Goal: Transaction & Acquisition: Purchase product/service

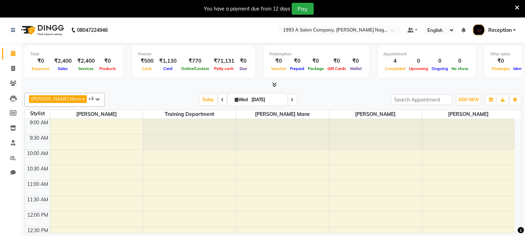
scroll to position [274, 0]
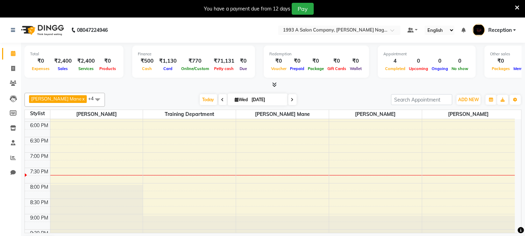
click at [291, 99] on icon at bounding box center [292, 100] width 3 height 4
type input "[DATE]"
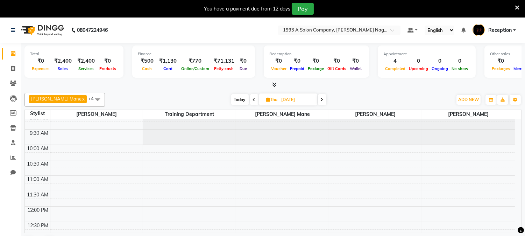
scroll to position [0, 0]
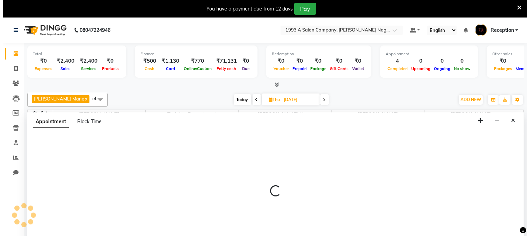
scroll to position [17, 0]
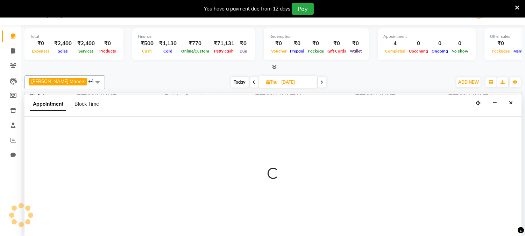
select select "86362"
select select "tentative"
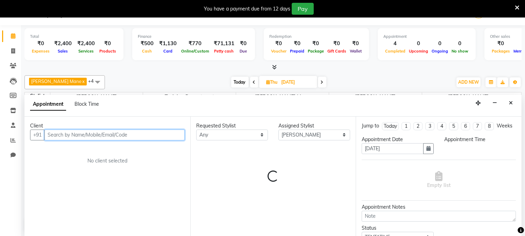
select select "660"
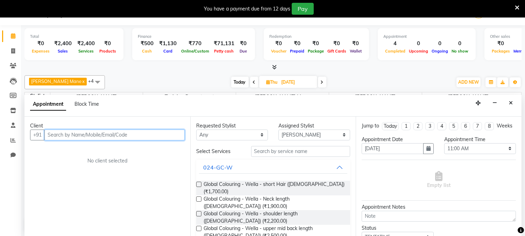
click at [70, 134] on input "text" at bounding box center [114, 134] width 140 height 11
type input "7447408182"
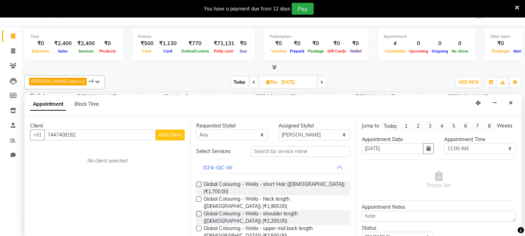
click at [177, 133] on span "Add Client" at bounding box center [169, 134] width 23 height 6
select select "22"
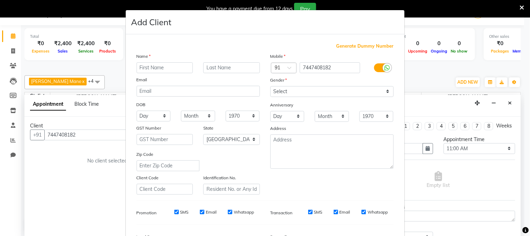
type input "a"
type input "[PERSON_NAME]"
click at [314, 91] on select "Select [DEMOGRAPHIC_DATA] [DEMOGRAPHIC_DATA] Other Prefer Not To Say" at bounding box center [332, 91] width 123 height 11
select select "[DEMOGRAPHIC_DATA]"
click at [271, 86] on select "Select [DEMOGRAPHIC_DATA] [DEMOGRAPHIC_DATA] Other Prefer Not To Say" at bounding box center [332, 91] width 123 height 11
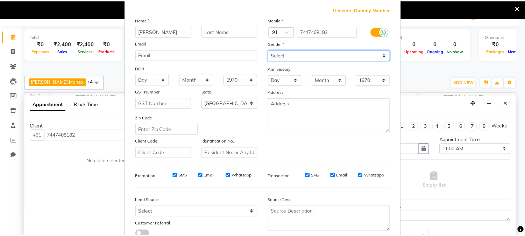
scroll to position [87, 0]
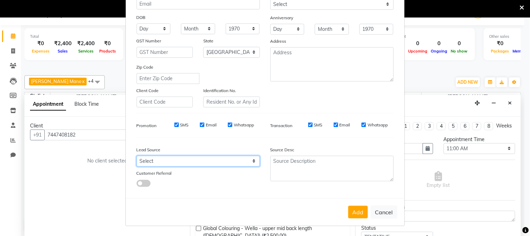
click at [210, 161] on select "Select Walk-in Referral Internet Friend Word of Mouth Advertisement Facebook Ju…" at bounding box center [198, 161] width 123 height 11
select select "9076"
click at [137, 156] on select "Select Walk-in Referral Internet Friend Word of Mouth Advertisement Facebook Ju…" at bounding box center [198, 161] width 123 height 11
drag, startPoint x: 347, startPoint y: 204, endPoint x: 348, endPoint y: 209, distance: 5.0
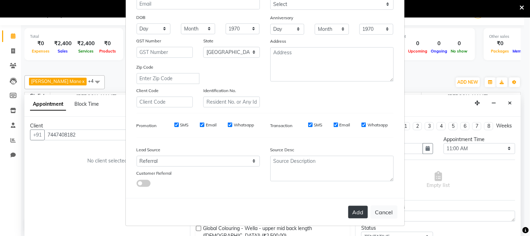
click at [347, 204] on div "Add Cancel" at bounding box center [265, 212] width 279 height 28
click at [350, 211] on button "Add" at bounding box center [358, 211] width 20 height 13
select select
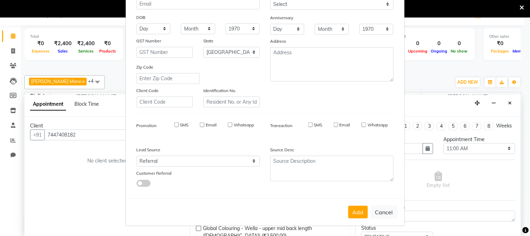
select select "null"
select select
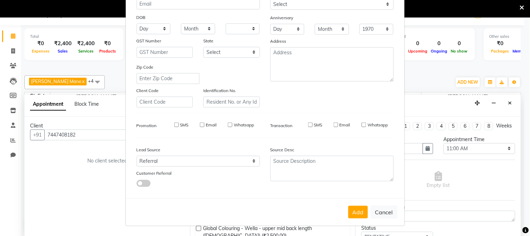
checkbox input "false"
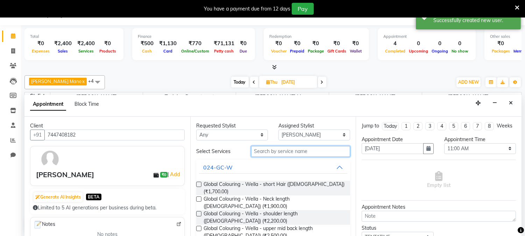
click at [271, 147] on input "text" at bounding box center [300, 151] width 99 height 11
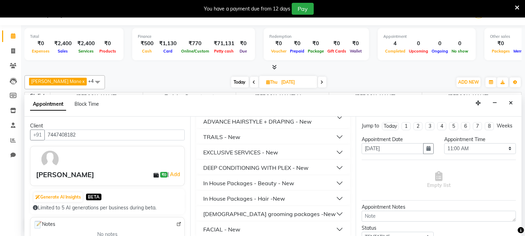
scroll to position [411, 0]
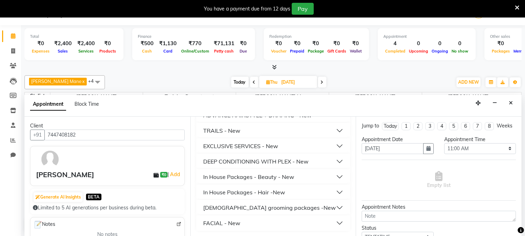
type input "800"
click at [275, 223] on button "FACIAL - New" at bounding box center [273, 222] width 149 height 13
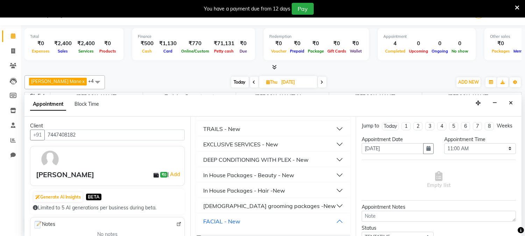
scroll to position [440, 0]
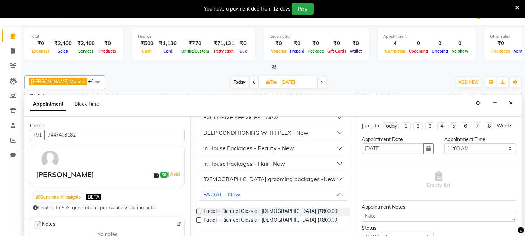
click at [199, 220] on label at bounding box center [198, 219] width 5 height 5
click at [199, 220] on input "checkbox" at bounding box center [198, 220] width 5 height 5
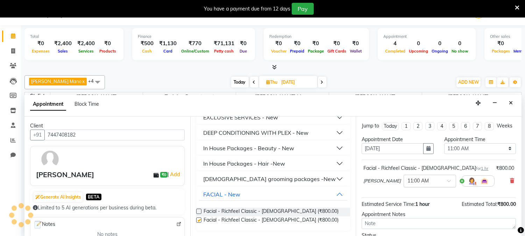
checkbox input "false"
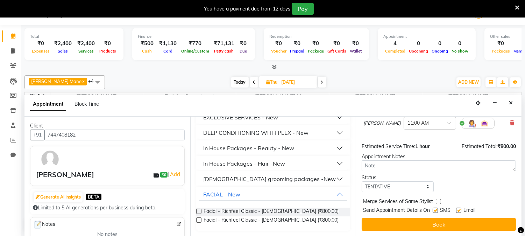
scroll to position [64, 0]
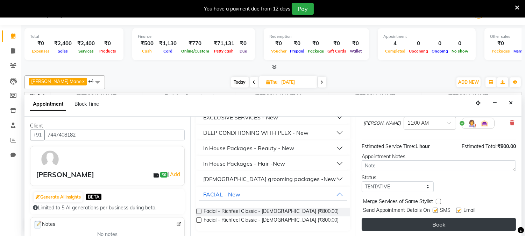
click at [431, 224] on button "Book" at bounding box center [438, 224] width 154 height 13
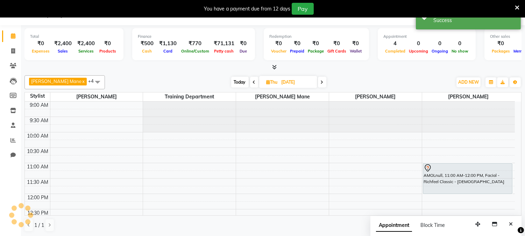
scroll to position [0, 0]
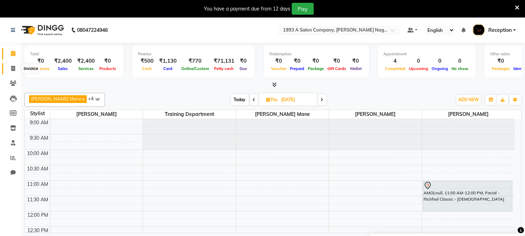
click at [7, 67] on span at bounding box center [13, 69] width 12 height 8
select select "service"
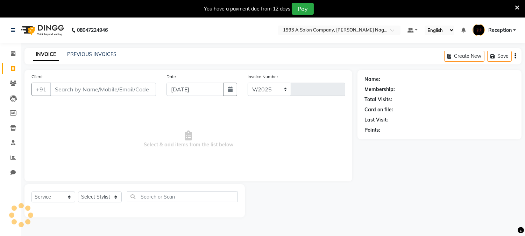
select select "144"
type input "1835"
click at [78, 88] on input "Client" at bounding box center [103, 88] width 106 height 13
type input "8"
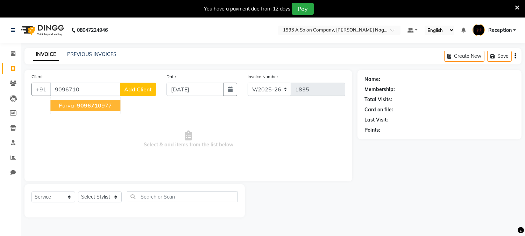
click at [71, 113] on ngb-typeahead-window "purva 9096710 977" at bounding box center [85, 104] width 71 height 17
click at [74, 107] on button "purva 9096710 977" at bounding box center [85, 105] width 70 height 11
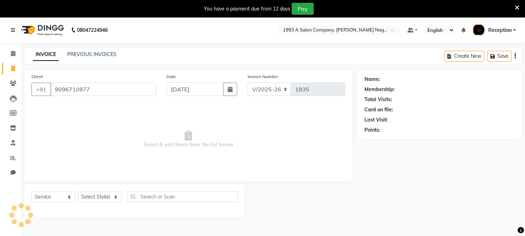
type input "9096710977"
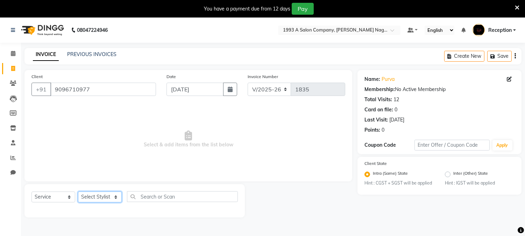
click at [99, 198] on select "Select Stylist [PERSON_NAME] Mane [PERSON_NAME] [PERSON_NAME] Reception [PERSON…" at bounding box center [100, 196] width 44 height 11
click at [160, 143] on span "Select & add items from the list below" at bounding box center [187, 139] width 313 height 70
click at [104, 197] on select "Select Stylist [PERSON_NAME] Mane [PERSON_NAME] [PERSON_NAME] Reception [PERSON…" at bounding box center [100, 196] width 44 height 11
select select "4174"
click at [78, 192] on select "Select Stylist [PERSON_NAME] Mane [PERSON_NAME] [PERSON_NAME] Reception [PERSON…" at bounding box center [100, 196] width 44 height 11
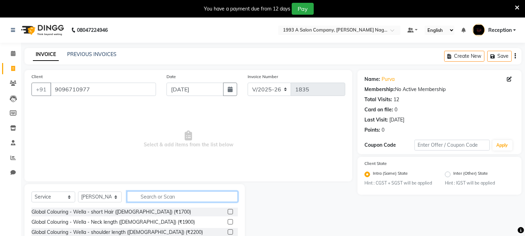
click at [151, 194] on input "text" at bounding box center [182, 196] width 111 height 11
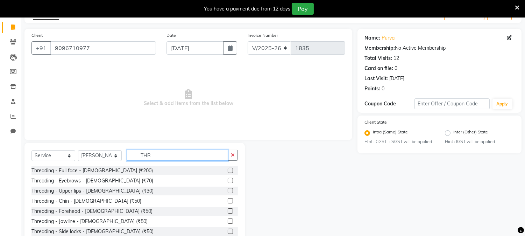
scroll to position [62, 0]
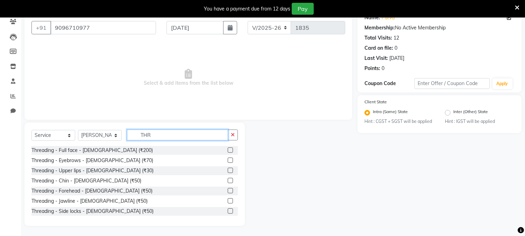
type input "THR"
click at [228, 159] on label at bounding box center [230, 159] width 5 height 5
click at [228, 159] on input "checkbox" at bounding box center [230, 160] width 5 height 5
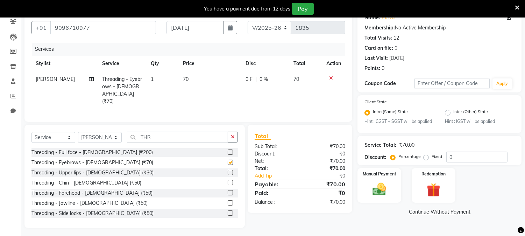
checkbox input "false"
click at [228, 171] on label at bounding box center [230, 172] width 5 height 5
click at [228, 171] on input "checkbox" at bounding box center [230, 172] width 5 height 5
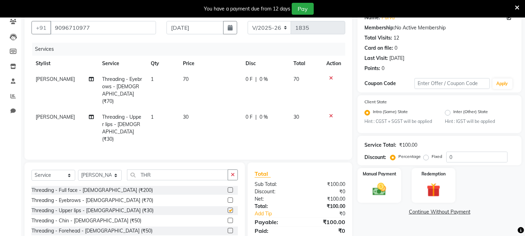
checkbox input "false"
click at [228, 228] on label at bounding box center [230, 230] width 5 height 5
click at [228, 228] on input "checkbox" at bounding box center [230, 230] width 5 height 5
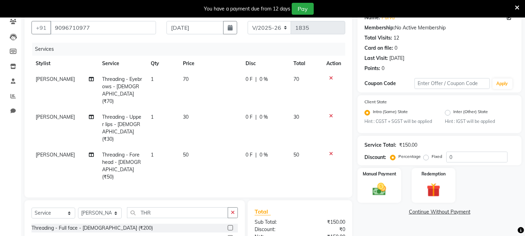
checkbox input "false"
click at [331, 113] on icon at bounding box center [331, 115] width 4 height 5
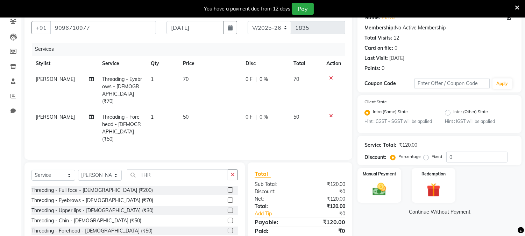
scroll to position [93, 0]
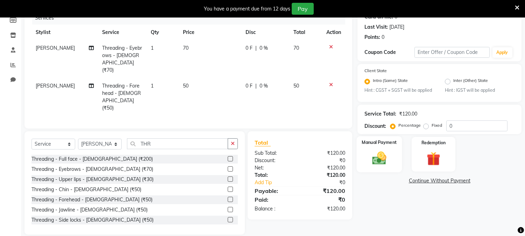
click at [385, 161] on img at bounding box center [379, 158] width 23 height 16
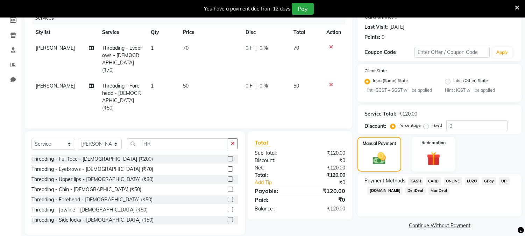
click at [452, 182] on span "ONLINE" at bounding box center [452, 181] width 18 height 8
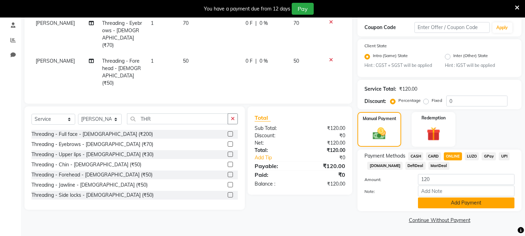
click at [448, 199] on button "Add Payment" at bounding box center [466, 202] width 96 height 11
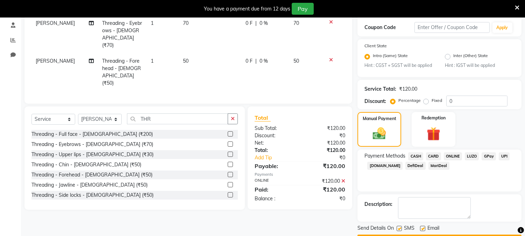
scroll to position [137, 0]
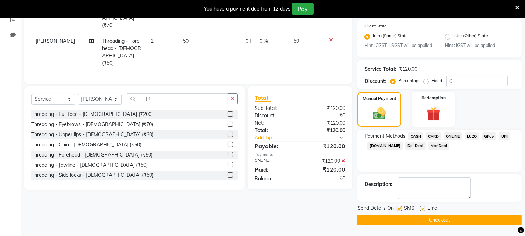
click at [446, 217] on button "Checkout" at bounding box center [439, 219] width 164 height 11
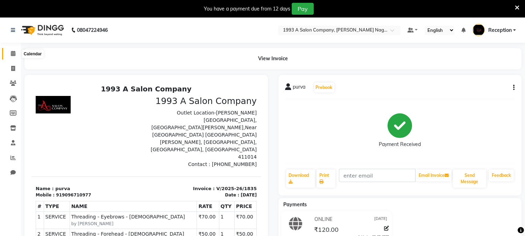
click at [15, 53] on icon at bounding box center [13, 53] width 5 height 5
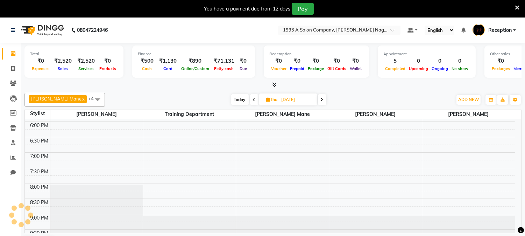
scroll to position [274, 0]
click at [11, 68] on icon at bounding box center [13, 68] width 4 height 5
select select "service"
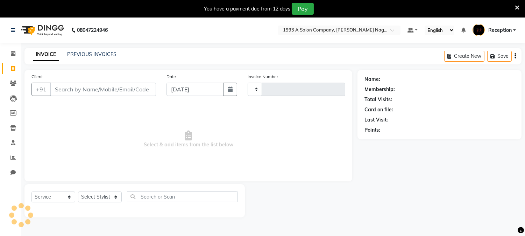
type input "1836"
select select "144"
click at [91, 191] on div "Select Service Product Membership Package Voucher Prepaid Gift Card Select Styl…" at bounding box center [134, 199] width 206 height 16
click at [91, 193] on select "Select Stylist [PERSON_NAME] Mane [PERSON_NAME] [PERSON_NAME] Reception [PERSON…" at bounding box center [100, 196] width 44 height 11
select select "90762"
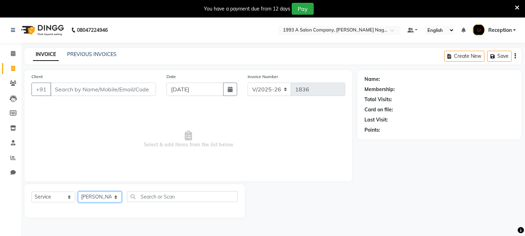
click at [78, 192] on select "Select Stylist [PERSON_NAME] Mane [PERSON_NAME] [PERSON_NAME] Reception [PERSON…" at bounding box center [100, 196] width 44 height 11
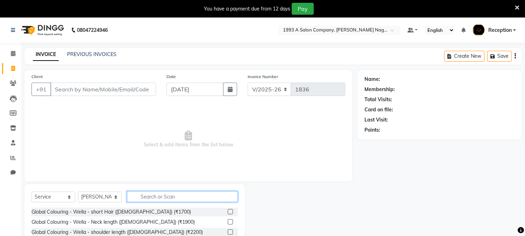
click at [154, 194] on input "text" at bounding box center [182, 196] width 111 height 11
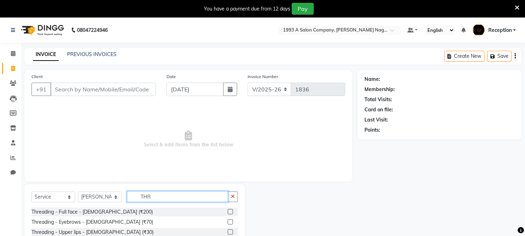
type input "THR"
click at [228, 221] on label at bounding box center [230, 221] width 5 height 5
click at [228, 221] on input "checkbox" at bounding box center [230, 221] width 5 height 5
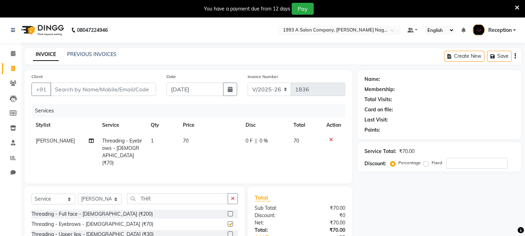
checkbox input "false"
click at [119, 91] on input "Client" at bounding box center [103, 88] width 106 height 13
type input "8"
type input "0"
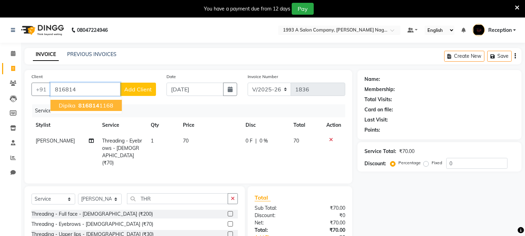
click at [102, 106] on ngb-highlight "816814 1168" at bounding box center [95, 105] width 36 height 7
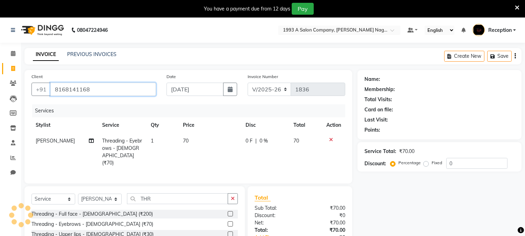
type input "8168141168"
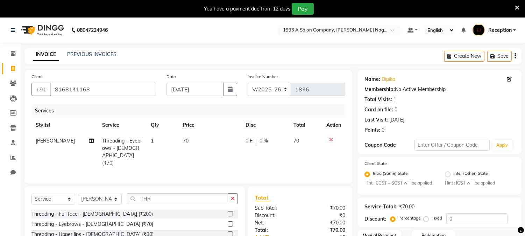
scroll to position [62, 0]
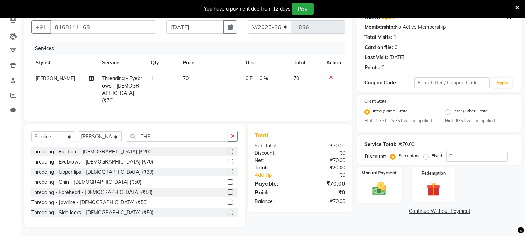
click at [377, 189] on img at bounding box center [379, 188] width 23 height 16
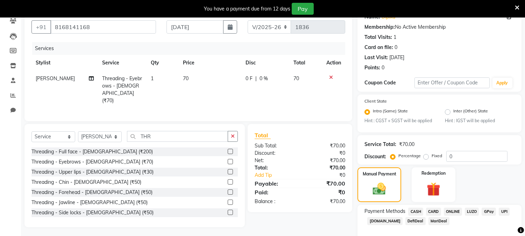
click at [456, 210] on span "ONLINE" at bounding box center [452, 211] width 18 height 8
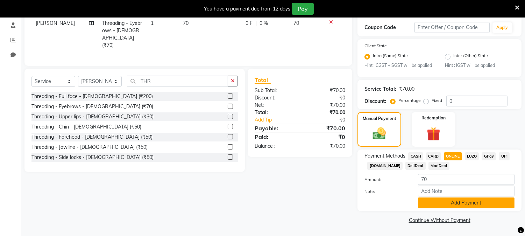
click at [452, 203] on button "Add Payment" at bounding box center [466, 202] width 96 height 11
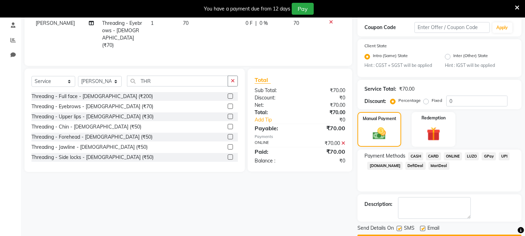
scroll to position [137, 0]
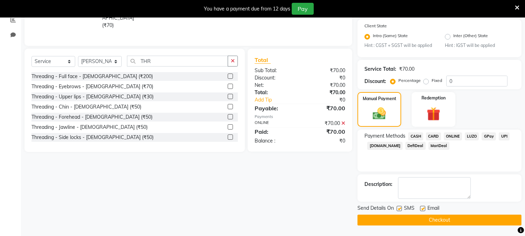
click at [439, 222] on button "Checkout" at bounding box center [439, 219] width 164 height 11
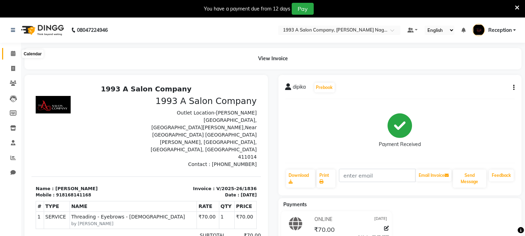
click at [14, 52] on icon at bounding box center [13, 53] width 5 height 5
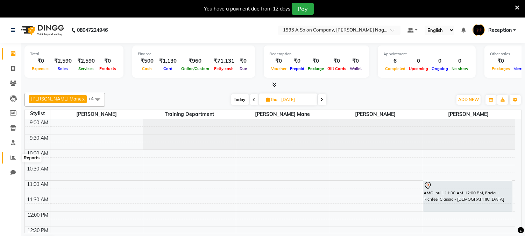
click at [10, 157] on icon at bounding box center [12, 157] width 5 height 5
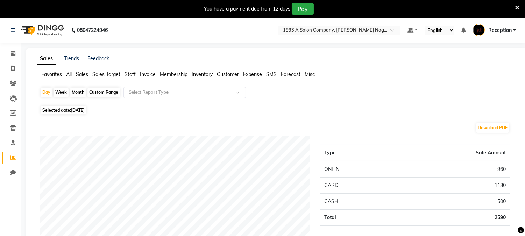
click at [77, 92] on div "Month" at bounding box center [78, 92] width 16 height 10
select select "9"
select select "2025"
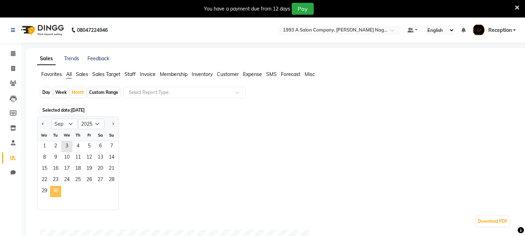
click at [57, 187] on span "30" at bounding box center [55, 191] width 11 height 11
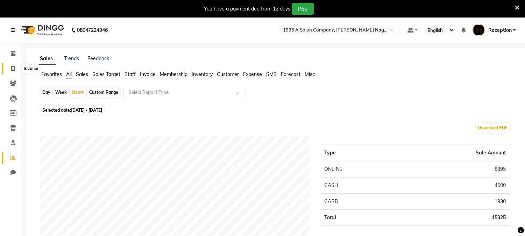
click at [11, 67] on icon at bounding box center [13, 68] width 4 height 5
select select "service"
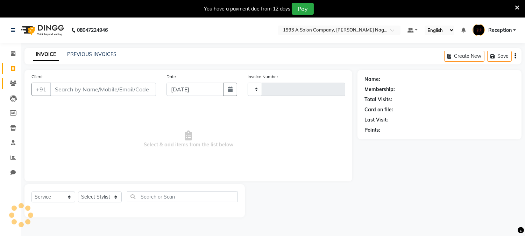
type input "1837"
select select "144"
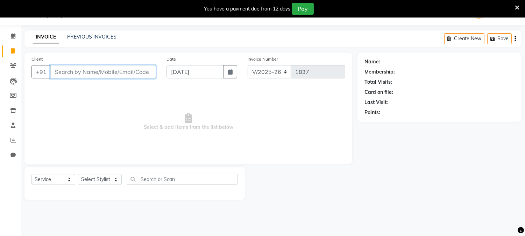
click at [110, 72] on input "Client" at bounding box center [103, 71] width 106 height 13
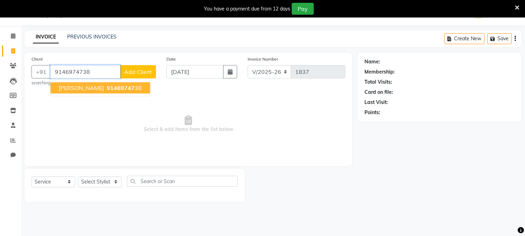
type input "9146974738"
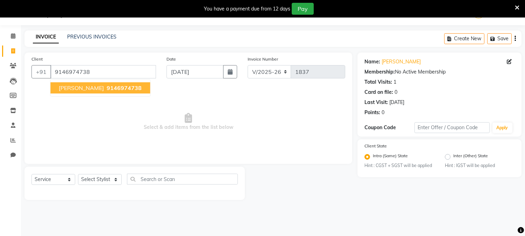
click at [107, 86] on span "9146974738" at bounding box center [124, 87] width 35 height 7
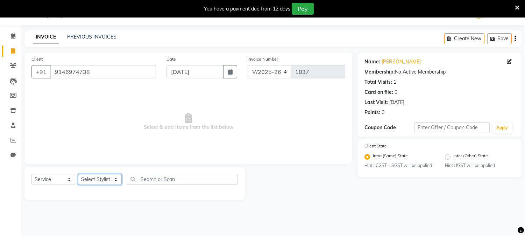
click at [100, 182] on select "Select Stylist [PERSON_NAME] Mane [PERSON_NAME] [PERSON_NAME] Reception [PERSON…" at bounding box center [100, 179] width 44 height 11
select select "4174"
click at [78, 174] on select "Select Stylist [PERSON_NAME] Mane [PERSON_NAME] [PERSON_NAME] Reception [PERSON…" at bounding box center [100, 179] width 44 height 11
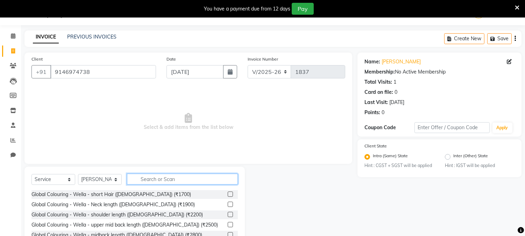
click at [163, 180] on input "text" at bounding box center [182, 178] width 111 height 11
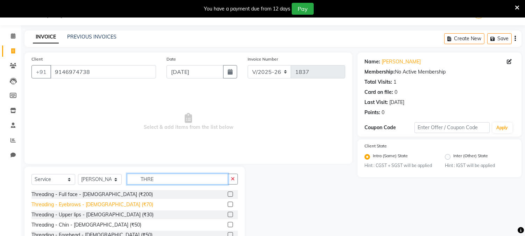
type input "THRE"
click at [107, 202] on div "Threading - Eyebrows - [DEMOGRAPHIC_DATA] (₹70)" at bounding box center [92, 204] width 122 height 7
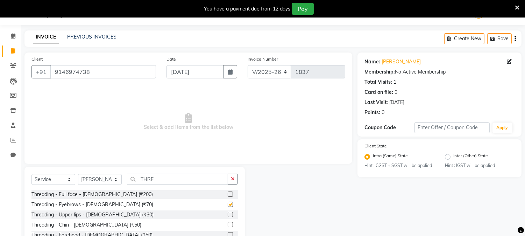
checkbox input "false"
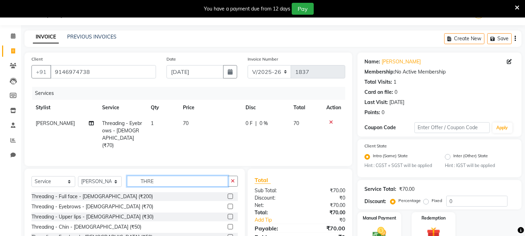
click at [173, 180] on input "THRE" at bounding box center [177, 180] width 101 height 11
type input "T"
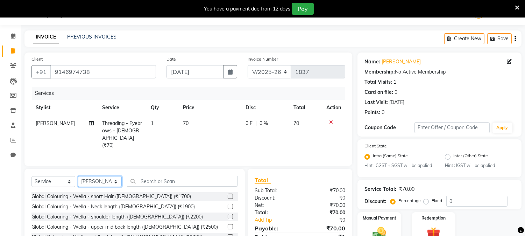
click at [117, 182] on select "Select Stylist [PERSON_NAME] Mane [PERSON_NAME] [PERSON_NAME] Reception [PERSON…" at bounding box center [100, 181] width 44 height 11
select select "90762"
click at [78, 176] on select "Select Stylist [PERSON_NAME] Mane [PERSON_NAME] [PERSON_NAME] Reception [PERSON…" at bounding box center [100, 181] width 44 height 11
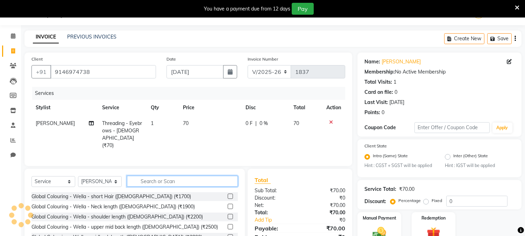
click at [192, 179] on input "text" at bounding box center [182, 180] width 111 height 11
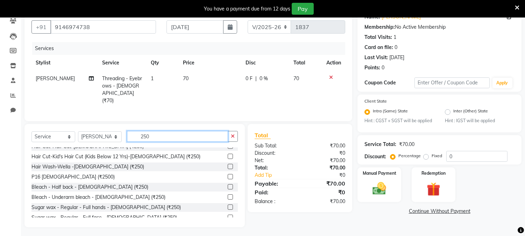
scroll to position [31, 0]
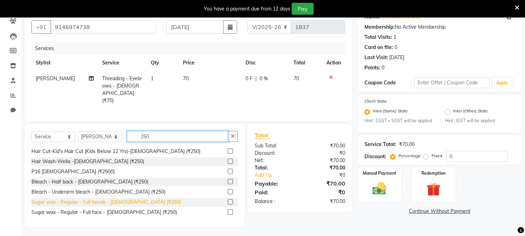
type input "250"
click at [128, 200] on div "Sugar wax - Regular - Full hands - [DEMOGRAPHIC_DATA] (₹250)" at bounding box center [105, 201] width 149 height 7
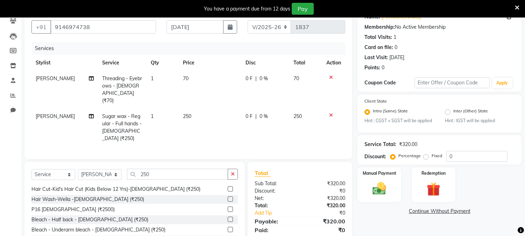
checkbox input "false"
click at [377, 195] on img at bounding box center [379, 188] width 23 height 16
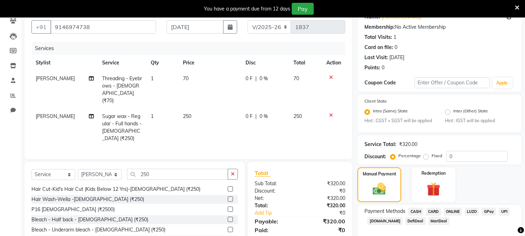
click at [453, 210] on span "ONLINE" at bounding box center [452, 211] width 18 height 8
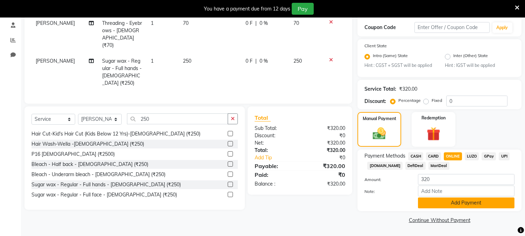
click at [462, 202] on button "Add Payment" at bounding box center [466, 202] width 96 height 11
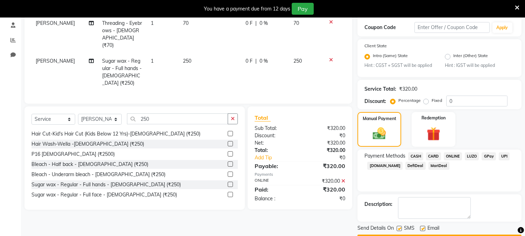
scroll to position [137, 0]
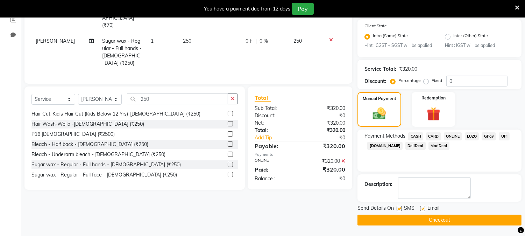
click at [428, 221] on button "Checkout" at bounding box center [439, 219] width 164 height 11
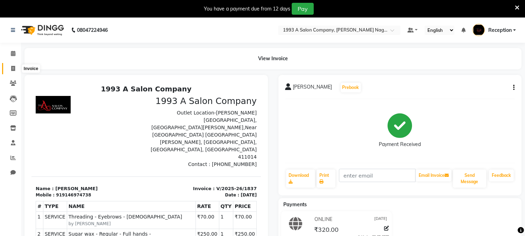
click at [13, 67] on icon at bounding box center [13, 68] width 4 height 5
select select "service"
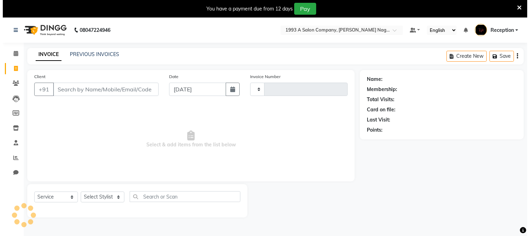
scroll to position [17, 0]
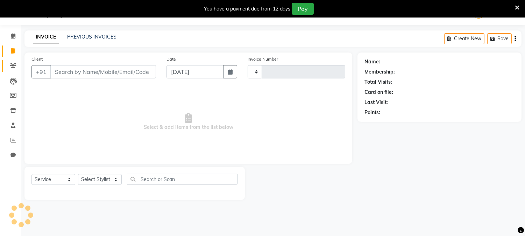
type input "1838"
select select "144"
click at [133, 73] on input "Client" at bounding box center [103, 71] width 106 height 13
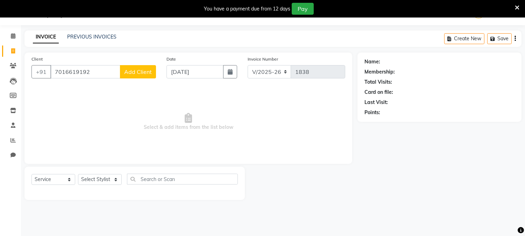
type input "7016619192"
click at [133, 73] on span "Add Client" at bounding box center [138, 71] width 28 height 7
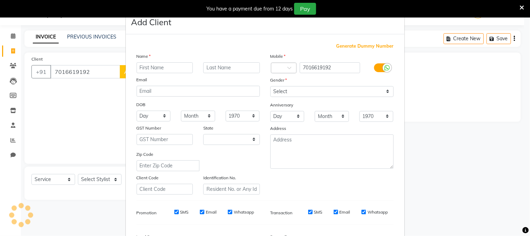
select select "22"
click at [165, 63] on input "text" at bounding box center [165, 67] width 57 height 11
type input "DIVYA"
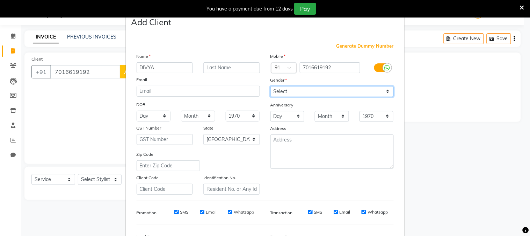
click at [288, 89] on select "Select [DEMOGRAPHIC_DATA] [DEMOGRAPHIC_DATA] Other Prefer Not To Say" at bounding box center [332, 91] width 123 height 11
select select "[DEMOGRAPHIC_DATA]"
click at [271, 86] on select "Select [DEMOGRAPHIC_DATA] [DEMOGRAPHIC_DATA] Other Prefer Not To Say" at bounding box center [332, 91] width 123 height 11
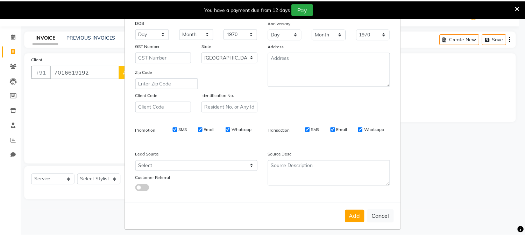
scroll to position [87, 0]
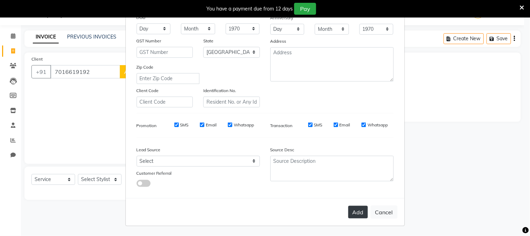
click at [356, 211] on button "Add" at bounding box center [358, 211] width 20 height 13
select select
select select "null"
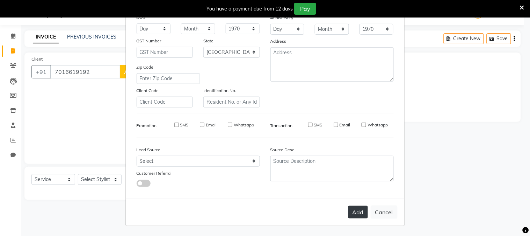
select select
checkbox input "false"
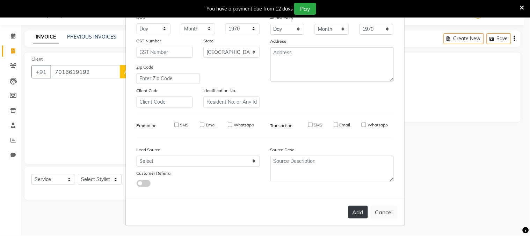
checkbox input "false"
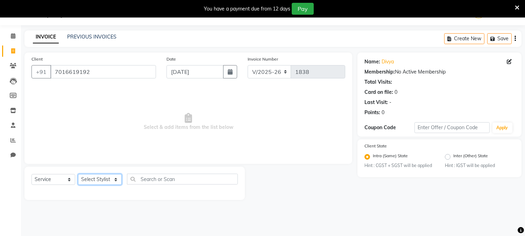
click at [96, 177] on select "Select Stylist [PERSON_NAME] Mane [PERSON_NAME] [PERSON_NAME] Reception [PERSON…" at bounding box center [100, 179] width 44 height 11
select select "90762"
click at [78, 174] on select "Select Stylist [PERSON_NAME] Mane [PERSON_NAME] [PERSON_NAME] Reception [PERSON…" at bounding box center [100, 179] width 44 height 11
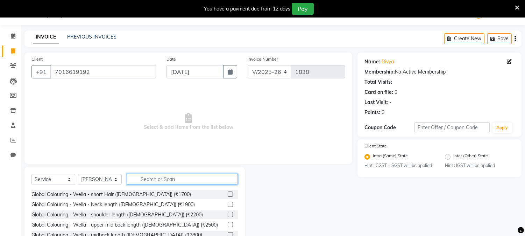
click at [201, 180] on input "text" at bounding box center [182, 178] width 111 height 11
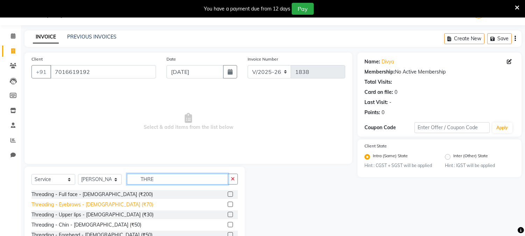
type input "THRE"
click at [99, 205] on div "Threading - Eyebrows - [DEMOGRAPHIC_DATA] (₹70)" at bounding box center [92, 204] width 122 height 7
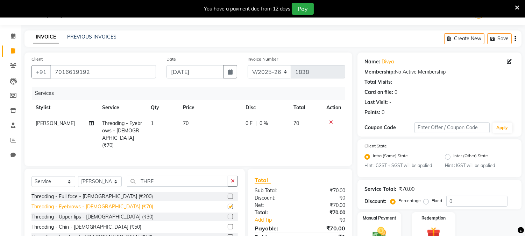
checkbox input "false"
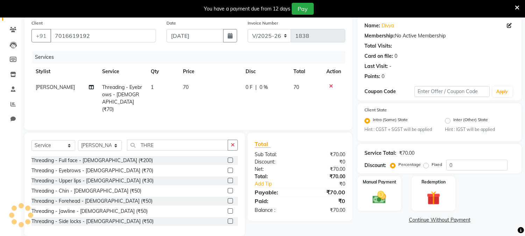
scroll to position [62, 0]
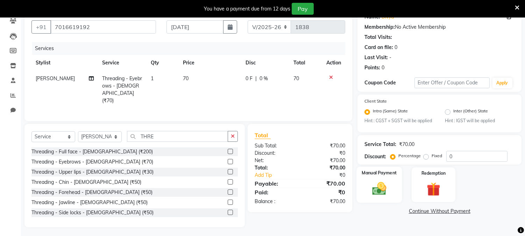
click at [374, 190] on img at bounding box center [379, 188] width 23 height 16
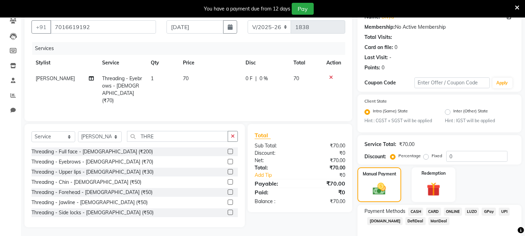
click at [449, 208] on span "ONLINE" at bounding box center [452, 211] width 18 height 8
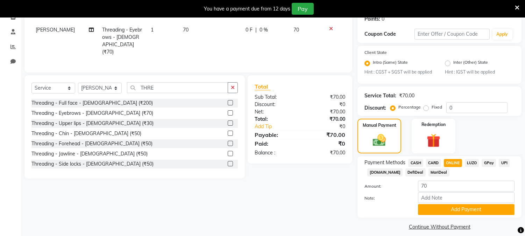
scroll to position [117, 0]
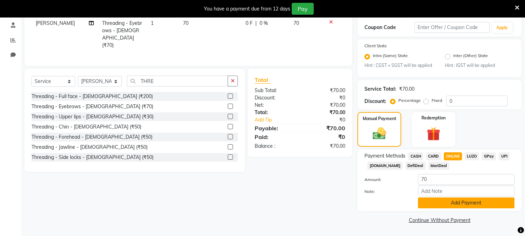
click at [475, 200] on button "Add Payment" at bounding box center [466, 202] width 96 height 11
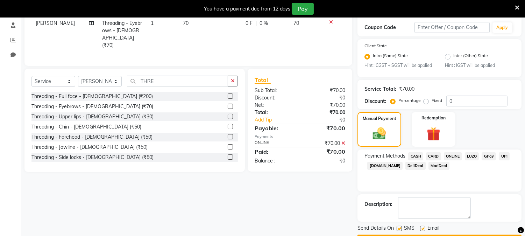
scroll to position [137, 0]
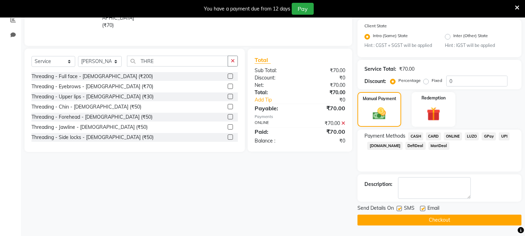
click at [443, 219] on button "Checkout" at bounding box center [439, 219] width 164 height 11
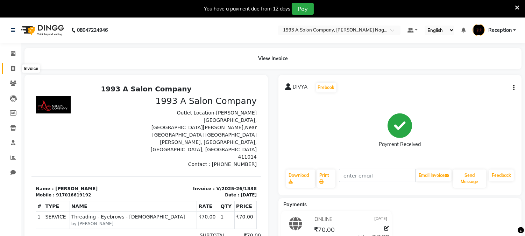
click at [14, 68] on icon at bounding box center [13, 68] width 4 height 5
select select "service"
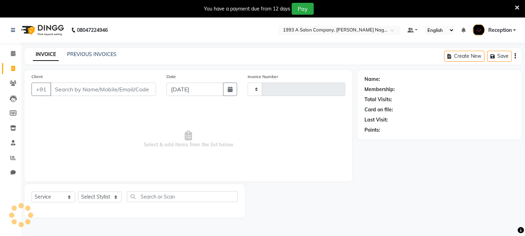
scroll to position [17, 0]
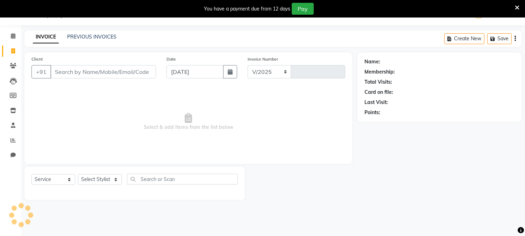
select select "144"
type input "1839"
click at [130, 75] on input "Client" at bounding box center [103, 71] width 106 height 13
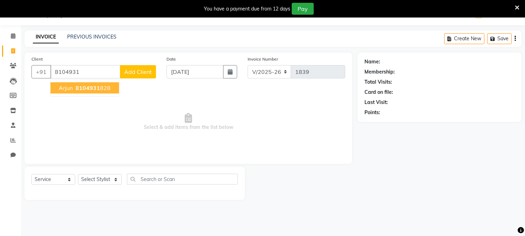
click at [96, 85] on span "8104931" at bounding box center [87, 87] width 24 height 7
type input "8104931828"
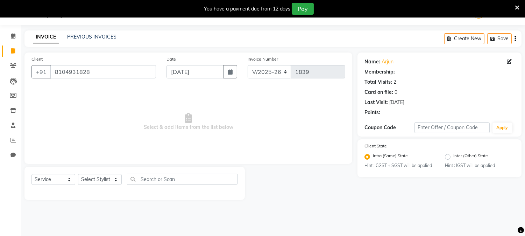
select select "1: Object"
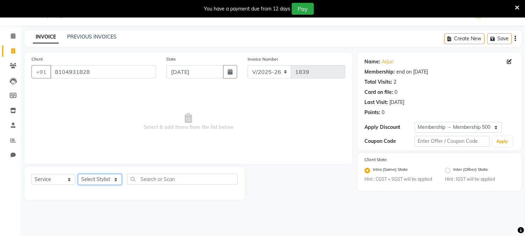
click at [93, 179] on select "Select Stylist [PERSON_NAME] Mane [PERSON_NAME] [PERSON_NAME] Reception [PERSON…" at bounding box center [100, 179] width 44 height 11
select select "86362"
click at [78, 174] on select "Select Stylist [PERSON_NAME] Mane [PERSON_NAME] [PERSON_NAME] Reception [PERSON…" at bounding box center [100, 179] width 44 height 11
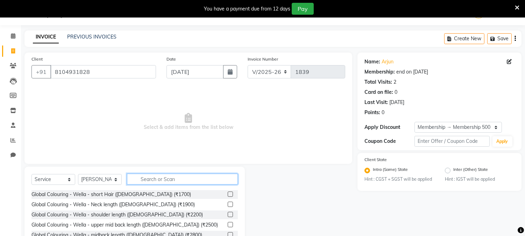
click at [175, 175] on input "text" at bounding box center [182, 178] width 111 height 11
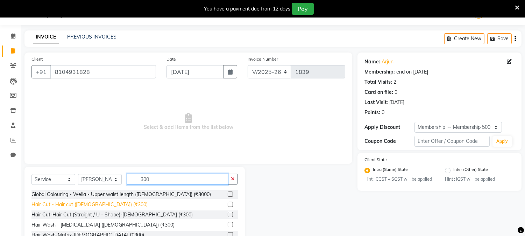
type input "300"
click at [89, 201] on div "Hair Cut - Hair cut ([DEMOGRAPHIC_DATA]) (₹300)" at bounding box center [89, 204] width 116 height 7
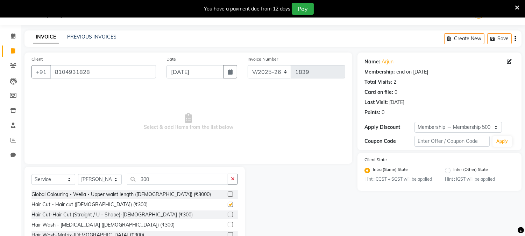
checkbox input "false"
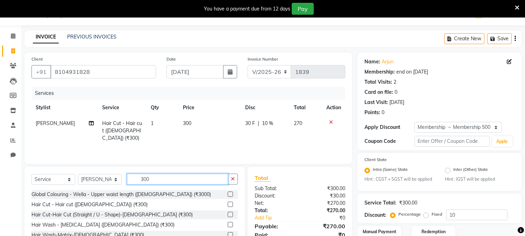
click at [186, 173] on input "300" at bounding box center [177, 178] width 101 height 11
type input "3"
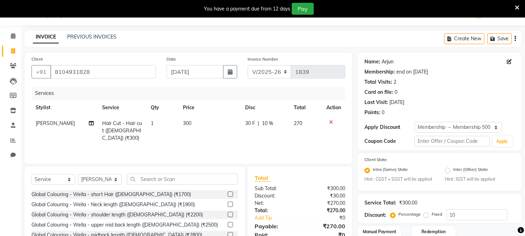
click at [390, 63] on link "Arjun" at bounding box center [387, 61] width 12 height 7
click at [110, 64] on div "Client [PHONE_NUMBER]" at bounding box center [93, 69] width 135 height 29
click at [330, 122] on icon at bounding box center [331, 122] width 4 height 5
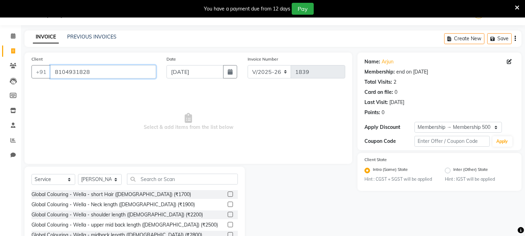
click at [104, 73] on input "8104931828" at bounding box center [103, 71] width 106 height 13
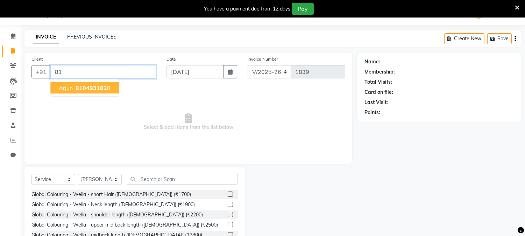
type input "8"
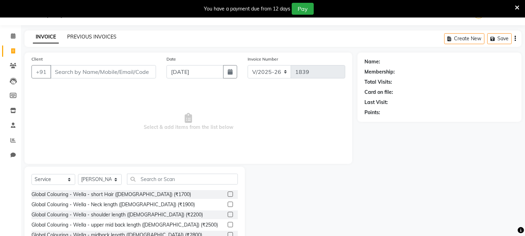
click at [109, 34] on link "PREVIOUS INVOICES" at bounding box center [91, 37] width 49 height 6
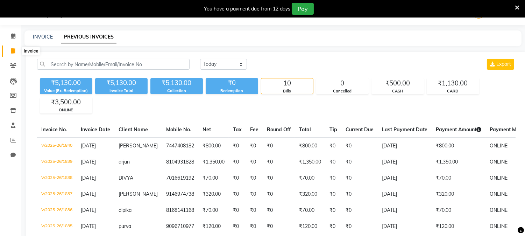
click at [12, 51] on icon at bounding box center [13, 50] width 4 height 5
select select "service"
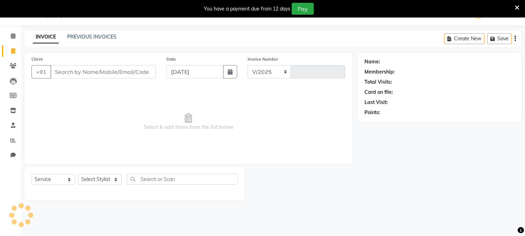
select select "144"
type input "1841"
click at [102, 181] on select "Select Stylist [PERSON_NAME] Mane [PERSON_NAME] [PERSON_NAME] Reception [PERSON…" at bounding box center [100, 179] width 44 height 11
select select "4174"
click at [78, 174] on select "Select Stylist [PERSON_NAME] Mane [PERSON_NAME] [PERSON_NAME] Reception [PERSON…" at bounding box center [100, 179] width 44 height 11
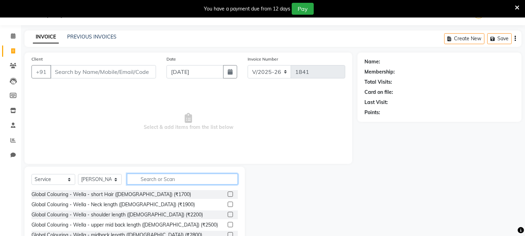
click at [166, 178] on input "text" at bounding box center [182, 178] width 111 height 11
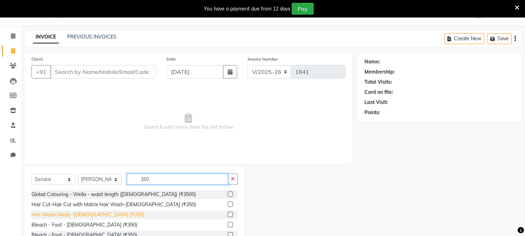
type input "350"
click at [101, 214] on div "Hair Wash-Wella -[DEMOGRAPHIC_DATA] (₹350)" at bounding box center [87, 214] width 113 height 7
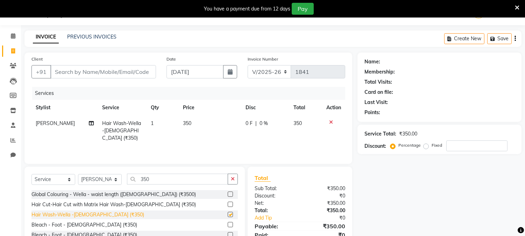
checkbox input "false"
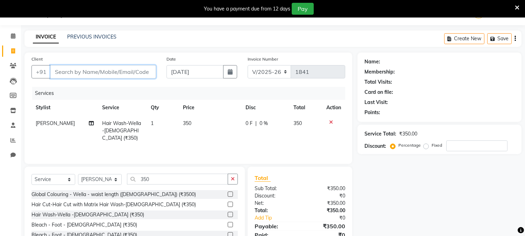
click at [122, 71] on input "Client" at bounding box center [103, 71] width 106 height 13
type input "7"
type input "0"
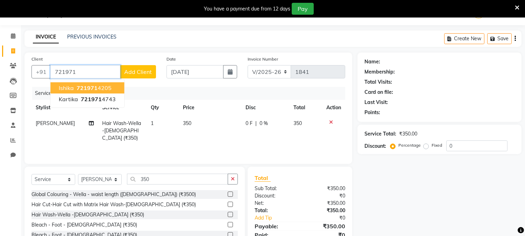
click at [109, 89] on ngb-highlight "721971 4205" at bounding box center [93, 87] width 36 height 7
type input "7219714205"
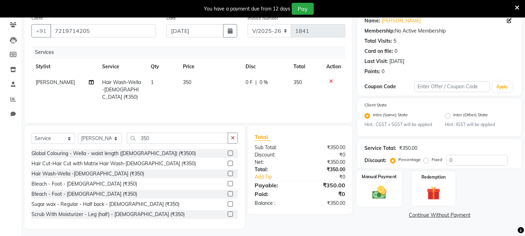
scroll to position [62, 0]
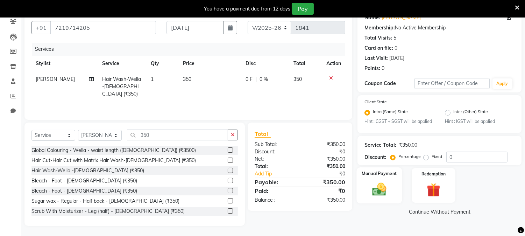
click at [380, 188] on img at bounding box center [379, 189] width 23 height 16
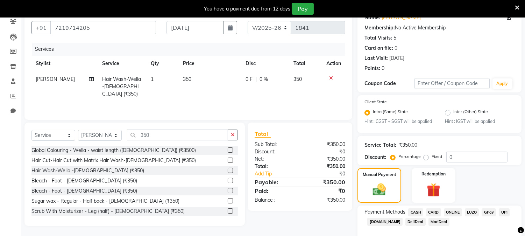
click at [456, 210] on span "ONLINE" at bounding box center [452, 212] width 18 height 8
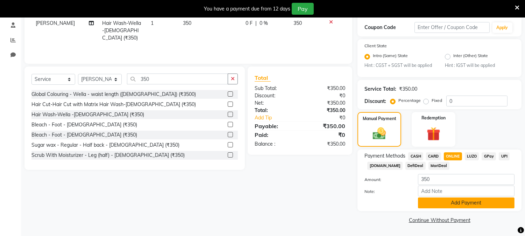
click at [460, 201] on button "Add Payment" at bounding box center [466, 202] width 96 height 11
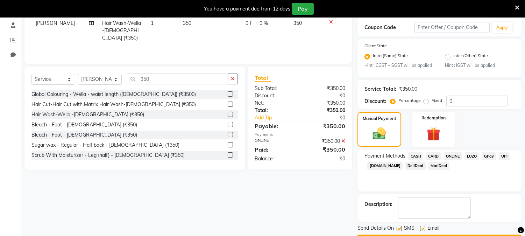
scroll to position [137, 0]
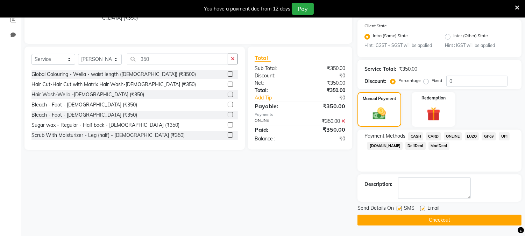
click at [458, 215] on button "Checkout" at bounding box center [439, 219] width 164 height 11
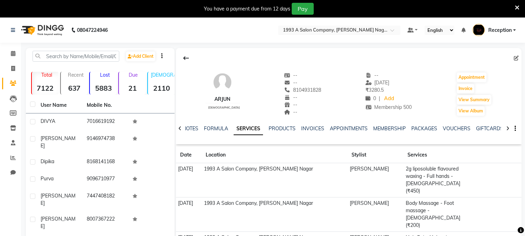
drag, startPoint x: 282, startPoint y: 89, endPoint x: 317, endPoint y: 89, distance: 35.3
click at [317, 89] on div "arjun [DEMOGRAPHIC_DATA] -- -- [PHONE_NUMBER] Mobile No. -- -- -- -- [DATE] ₹ 3…" at bounding box center [348, 91] width 345 height 52
copy span "8104931828"
click at [11, 68] on icon at bounding box center [13, 68] width 4 height 5
select select "service"
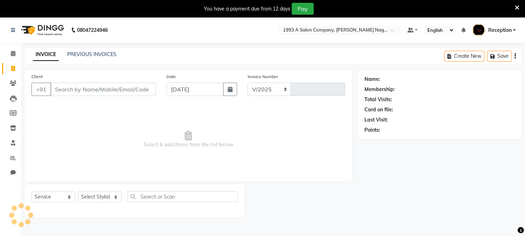
select select "144"
type input "1839"
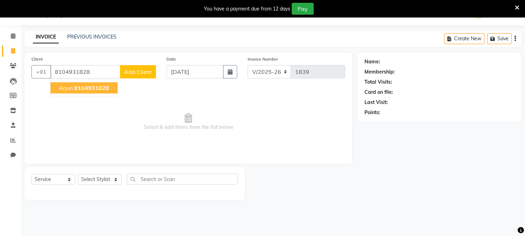
click at [101, 88] on span "8104931828" at bounding box center [91, 87] width 35 height 7
type input "8104931828"
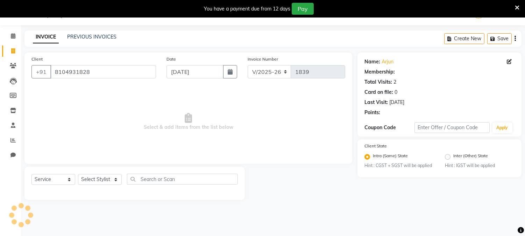
select select "1: Object"
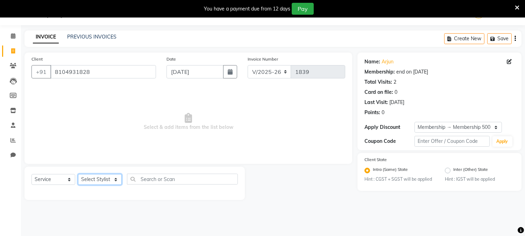
click at [105, 180] on select "Select Stylist [PERSON_NAME] Mane [PERSON_NAME] [PERSON_NAME] Reception [PERSON…" at bounding box center [100, 179] width 44 height 11
select select "86362"
click at [78, 174] on select "Select Stylist [PERSON_NAME] Mane [PERSON_NAME] [PERSON_NAME] Reception [PERSON…" at bounding box center [100, 179] width 44 height 11
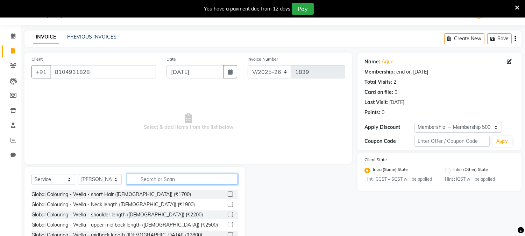
click at [179, 175] on input "text" at bounding box center [182, 178] width 111 height 11
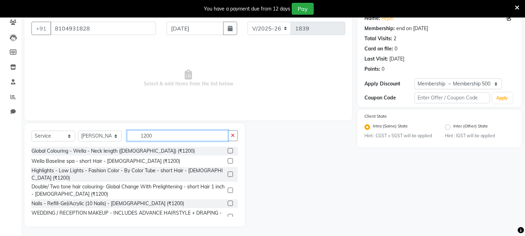
scroll to position [62, 0]
type input "1200"
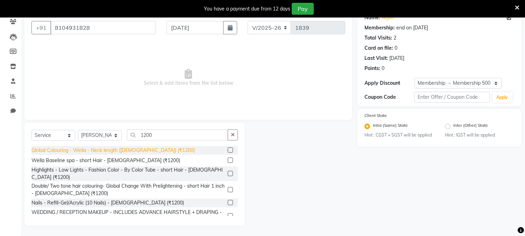
click at [144, 147] on div "Global Colouring - Wella - Neck length ([DEMOGRAPHIC_DATA]) (₹1200)" at bounding box center [112, 149] width 163 height 7
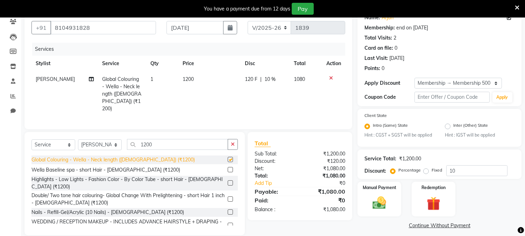
checkbox input "false"
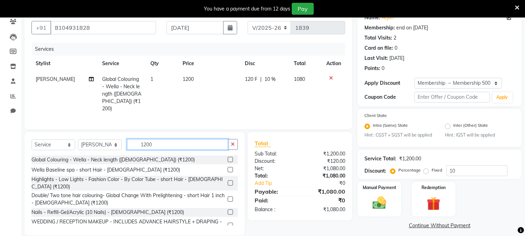
click at [165, 144] on input "1200" at bounding box center [177, 144] width 101 height 11
type input "1"
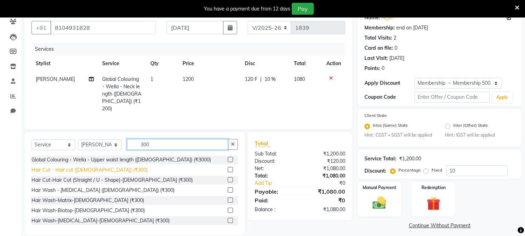
type input "300"
click at [66, 169] on div "Hair Cut - Hair cut ([DEMOGRAPHIC_DATA]) (₹300)" at bounding box center [89, 169] width 116 height 7
checkbox input "false"
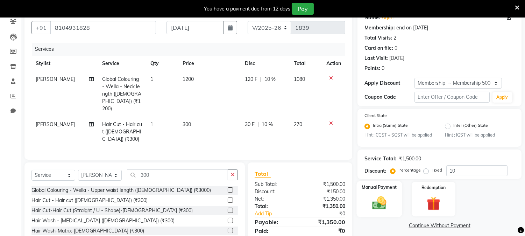
click at [378, 204] on img at bounding box center [379, 203] width 23 height 16
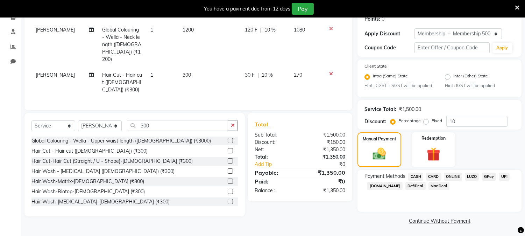
scroll to position [111, 0]
click at [448, 175] on span "ONLINE" at bounding box center [452, 176] width 18 height 8
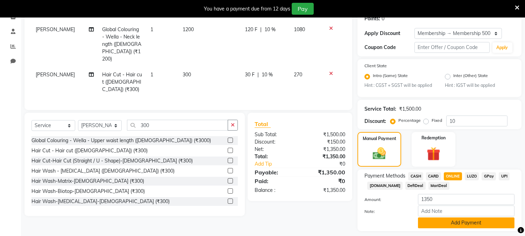
click at [450, 221] on button "Add Payment" at bounding box center [466, 222] width 96 height 11
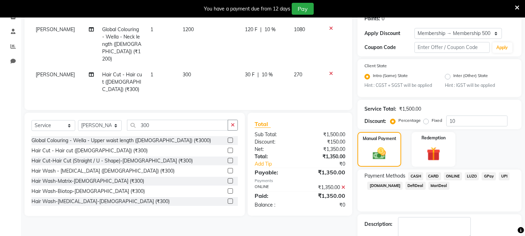
scroll to position [151, 0]
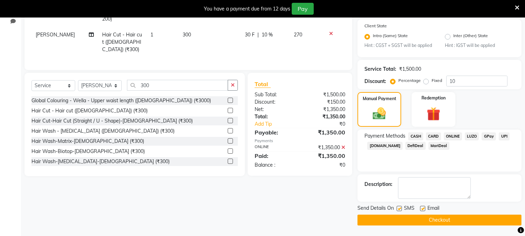
click at [450, 219] on button "Checkout" at bounding box center [439, 219] width 164 height 11
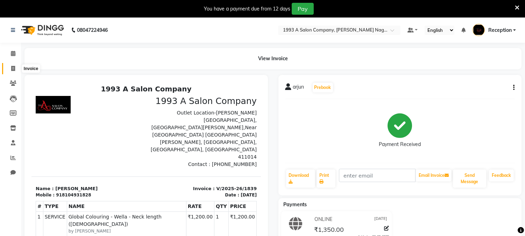
click at [10, 68] on span at bounding box center [13, 69] width 12 height 8
select select "service"
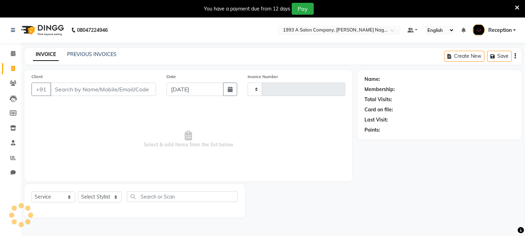
scroll to position [17, 0]
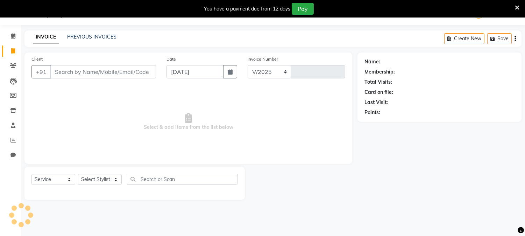
select select "144"
type input "1840"
click at [103, 31] on div "INVOICE PREVIOUS INVOICES Create New Save" at bounding box center [272, 38] width 497 height 16
click at [106, 35] on link "PREVIOUS INVOICES" at bounding box center [91, 37] width 49 height 6
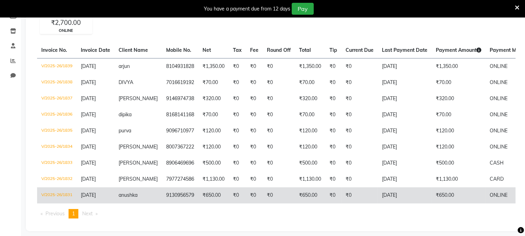
scroll to position [107, 0]
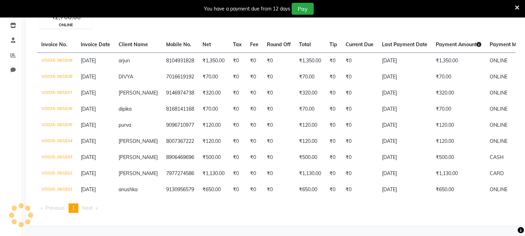
drag, startPoint x: 393, startPoint y: 86, endPoint x: 320, endPoint y: 217, distance: 149.7
click at [320, 217] on div "Invoice No. Invoice Date Client Name Mobile No. Net Tax Fee Round Off Total Tip…" at bounding box center [276, 127] width 486 height 181
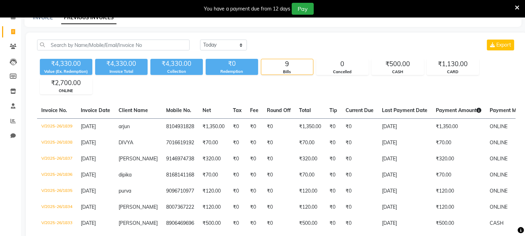
scroll to position [29, 0]
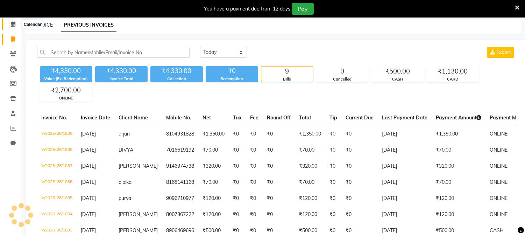
click at [13, 24] on icon at bounding box center [13, 23] width 5 height 5
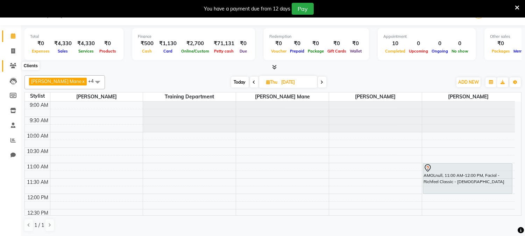
click at [16, 65] on icon at bounding box center [13, 65] width 7 height 5
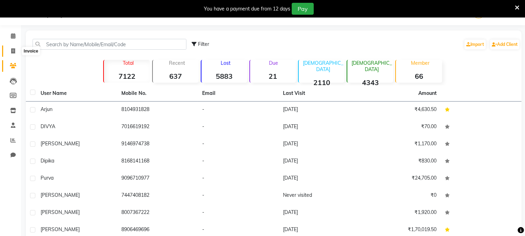
click at [10, 52] on span at bounding box center [13, 51] width 12 height 8
select select "service"
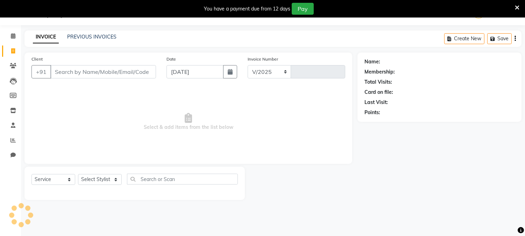
select select "144"
type input "1840"
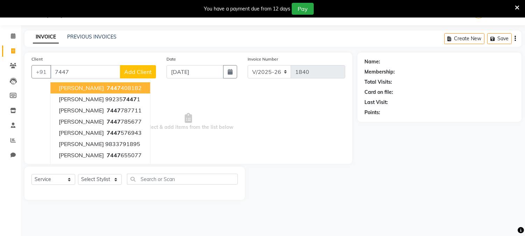
click at [99, 83] on button "AMOL 7447 408182" at bounding box center [100, 87] width 100 height 11
type input "7447408182"
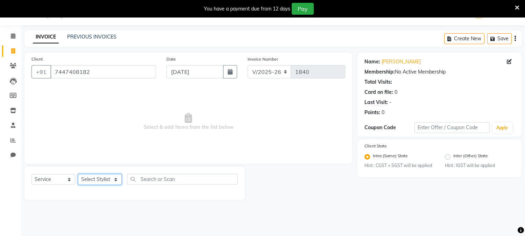
click at [93, 176] on select "Select Stylist [PERSON_NAME] Mane [PERSON_NAME] [PERSON_NAME] Reception [PERSON…" at bounding box center [100, 179] width 44 height 11
select select "69852"
click at [78, 174] on select "Select Stylist [PERSON_NAME] Mane [PERSON_NAME] [PERSON_NAME] Reception [PERSON…" at bounding box center [100, 179] width 44 height 11
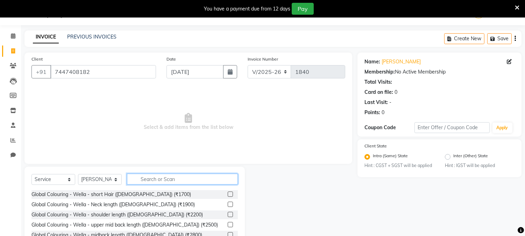
click at [165, 182] on input "text" at bounding box center [182, 178] width 111 height 11
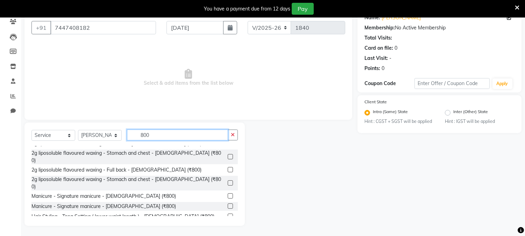
scroll to position [155, 0]
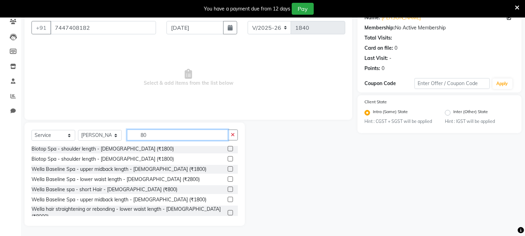
type input "8"
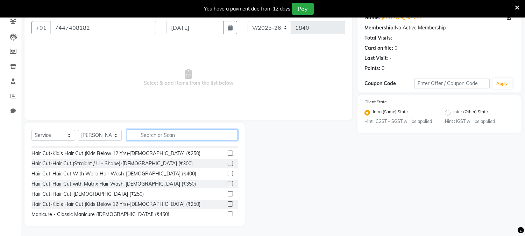
type input "K"
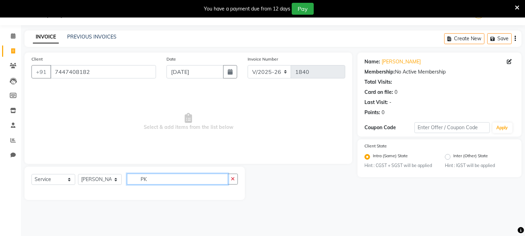
scroll to position [0, 0]
type input "PKG"
click at [233, 184] on div "Select Service Product Membership Package Voucher Prepaid Gift Card Select Styl…" at bounding box center [134, 181] width 206 height 16
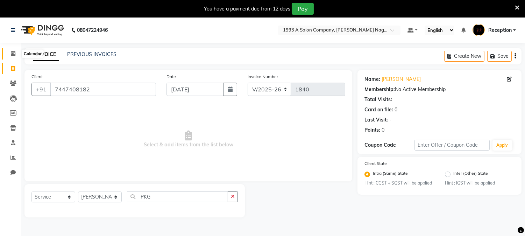
click at [13, 54] on icon at bounding box center [13, 53] width 5 height 5
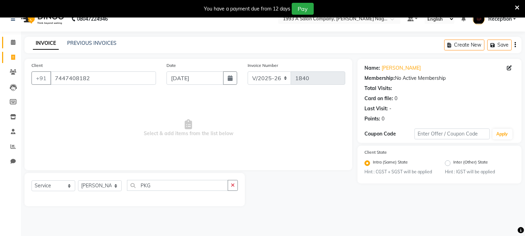
scroll to position [17, 0]
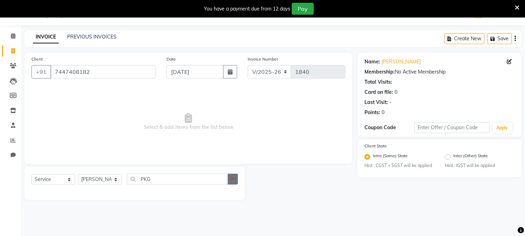
click at [235, 175] on button "button" at bounding box center [233, 178] width 10 height 11
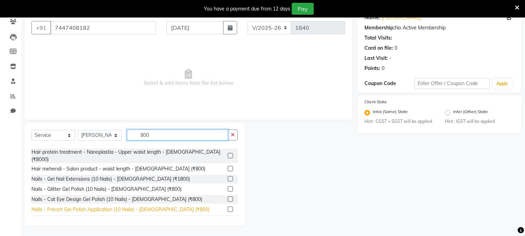
scroll to position [496, 0]
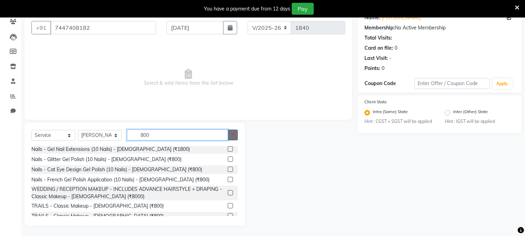
type input "800"
click at [235, 132] on button "button" at bounding box center [233, 134] width 10 height 11
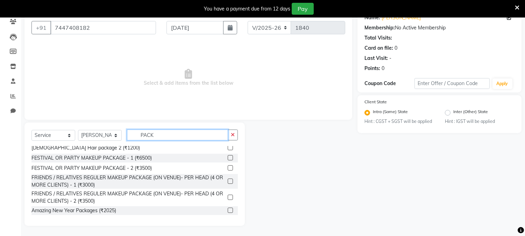
scroll to position [176, 0]
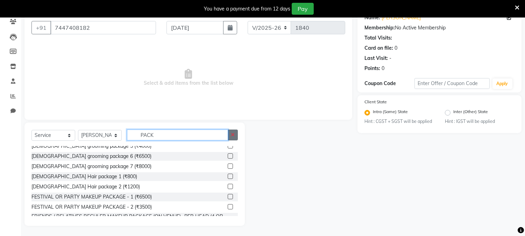
type input "PACK"
click at [234, 135] on icon "button" at bounding box center [233, 134] width 4 height 5
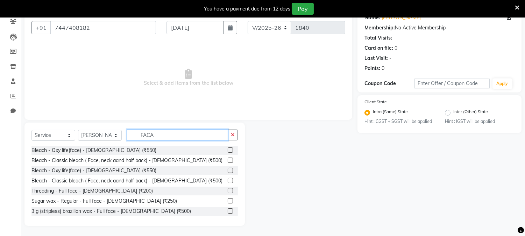
scroll to position [17, 0]
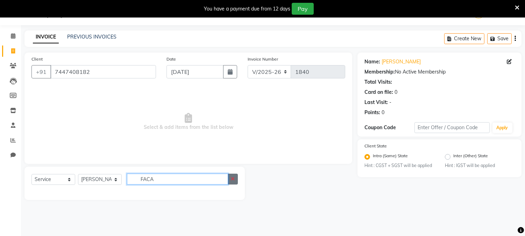
type input "FACA"
click at [230, 179] on button "button" at bounding box center [233, 178] width 10 height 11
type input "FACL"
click at [235, 180] on button "button" at bounding box center [233, 178] width 10 height 11
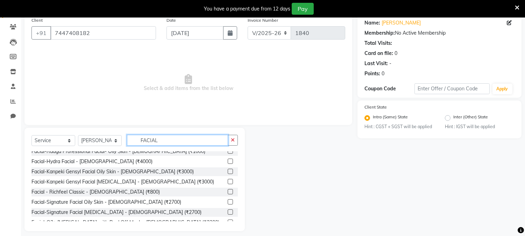
scroll to position [78, 0]
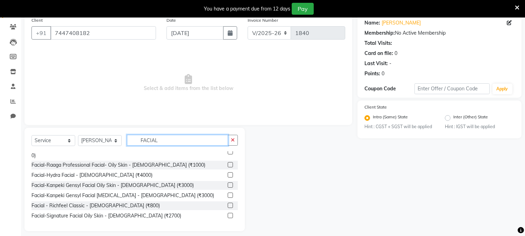
type input "FACIAL"
click at [228, 202] on label at bounding box center [230, 204] width 5 height 5
click at [228, 203] on input "checkbox" at bounding box center [230, 205] width 5 height 5
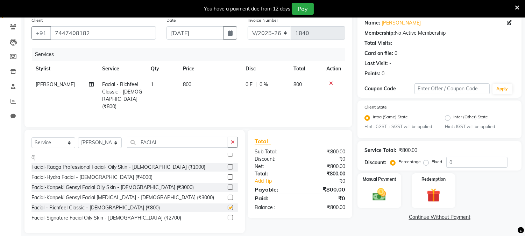
checkbox input "false"
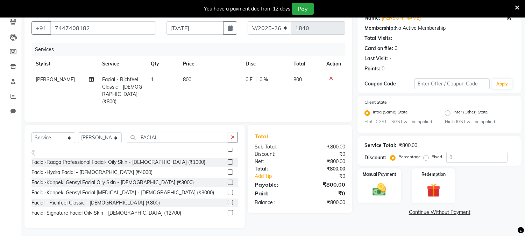
scroll to position [62, 0]
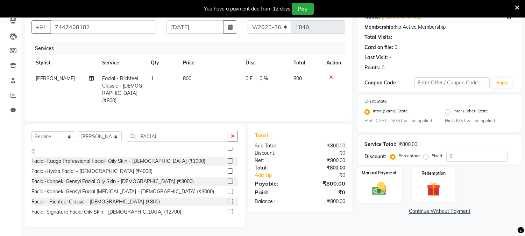
click at [376, 196] on img at bounding box center [379, 188] width 23 height 16
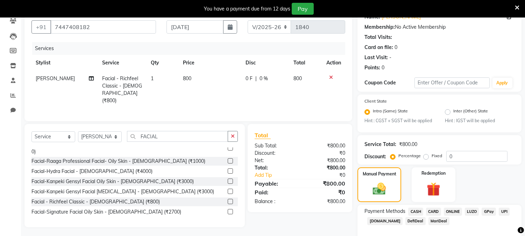
click at [452, 211] on span "ONLINE" at bounding box center [452, 211] width 18 height 8
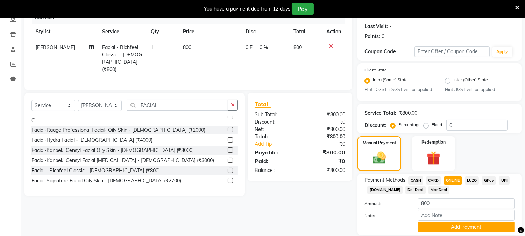
scroll to position [117, 0]
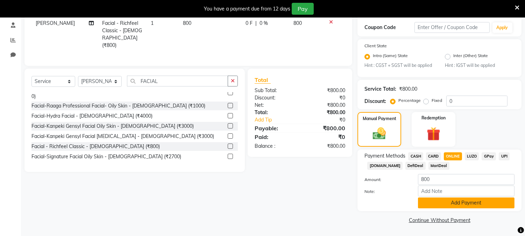
click at [446, 204] on button "Add Payment" at bounding box center [466, 202] width 96 height 11
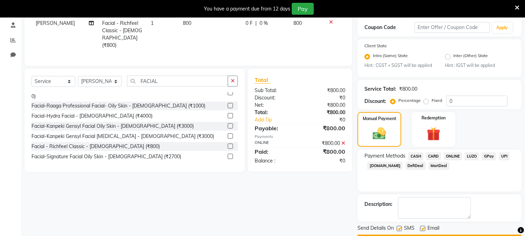
scroll to position [137, 0]
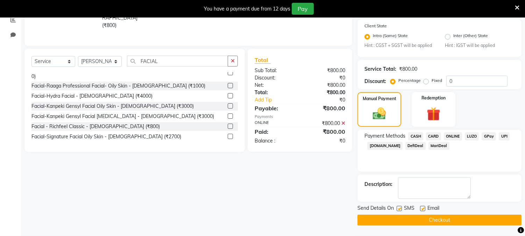
click at [444, 221] on button "Checkout" at bounding box center [439, 219] width 164 height 11
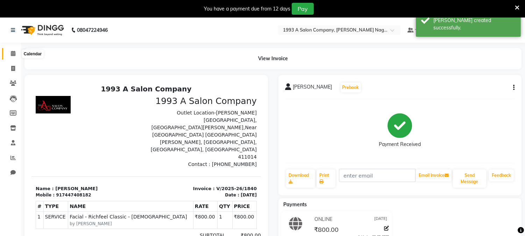
click at [15, 57] on span at bounding box center [13, 54] width 12 height 8
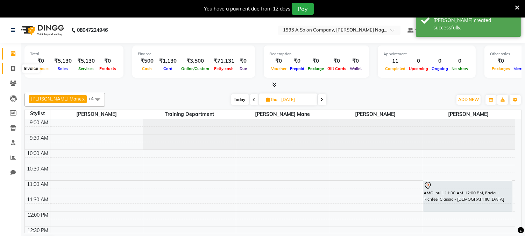
click at [15, 67] on icon at bounding box center [13, 68] width 4 height 5
select select "service"
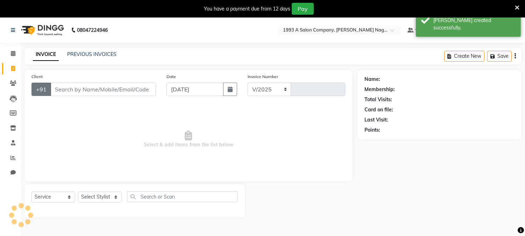
select select "144"
type input "1841"
